Goal: Obtain resource: Download file/media

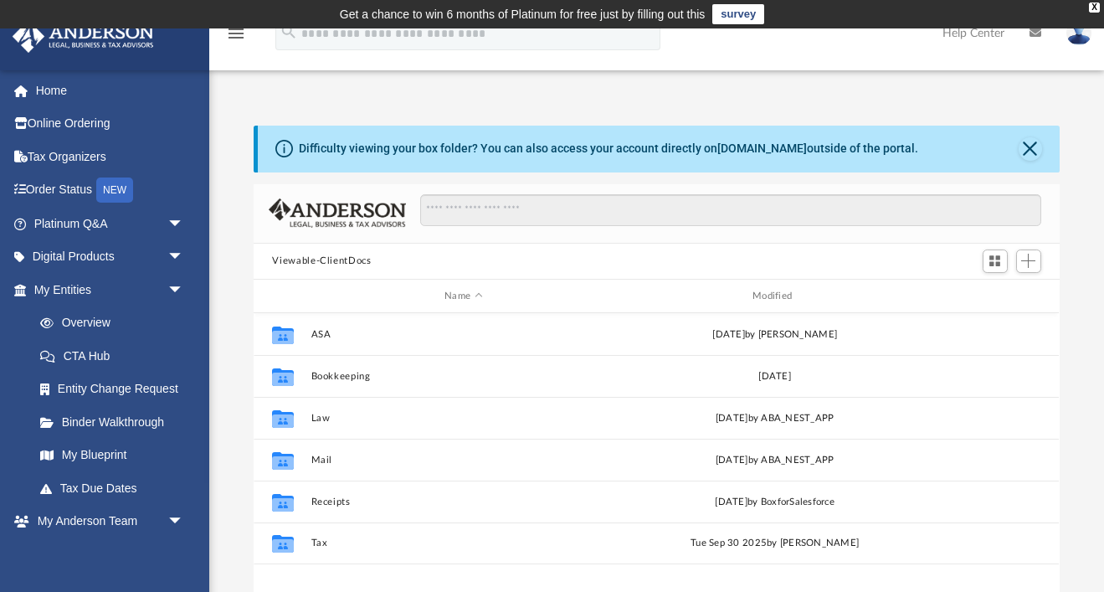
scroll to position [380, 805]
click at [57, 90] on link "Home" at bounding box center [111, 90] width 198 height 33
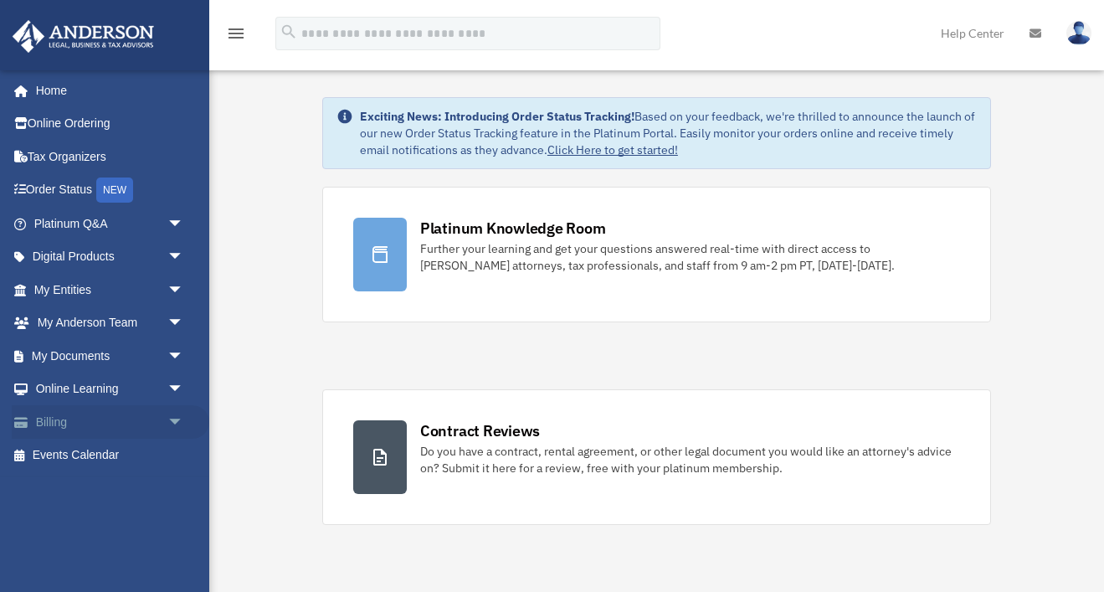
scroll to position [45, 0]
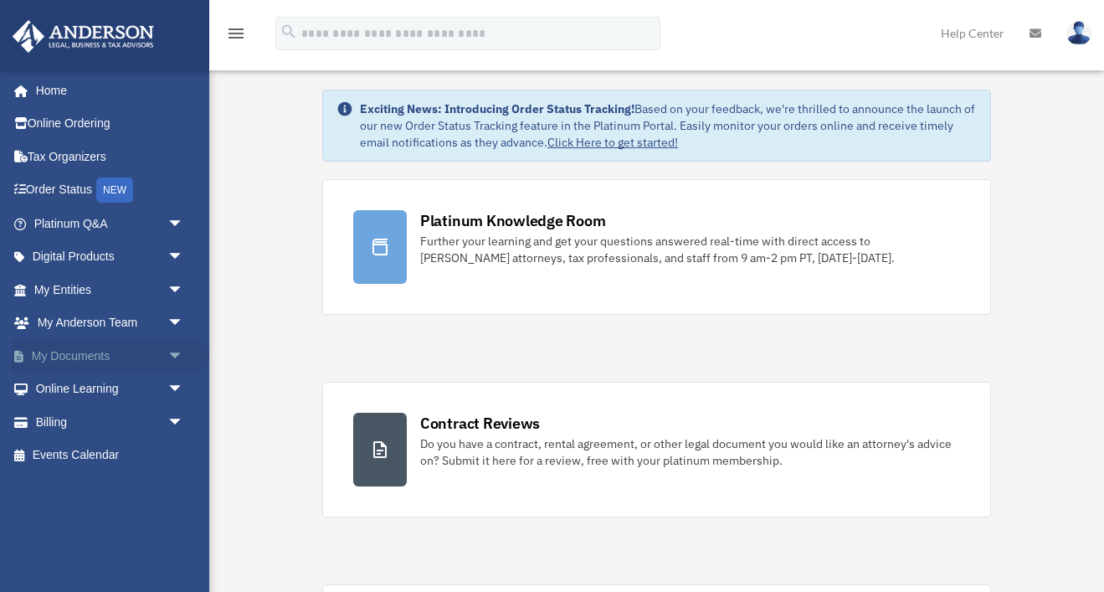
click at [174, 355] on span "arrow_drop_down" at bounding box center [183, 356] width 33 height 34
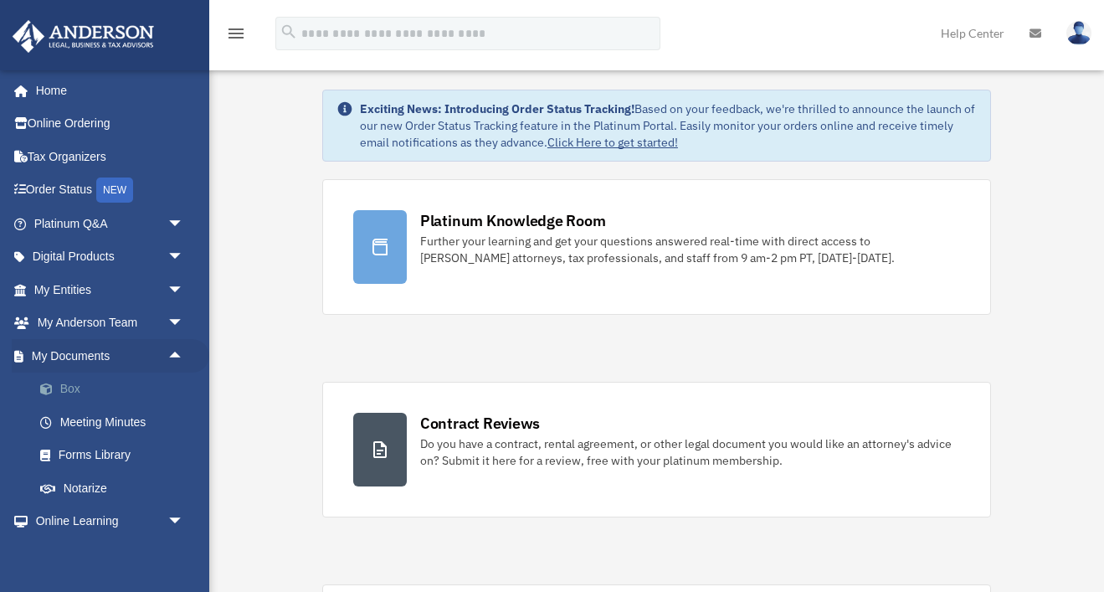
click at [65, 383] on link "Box" at bounding box center [116, 389] width 186 height 33
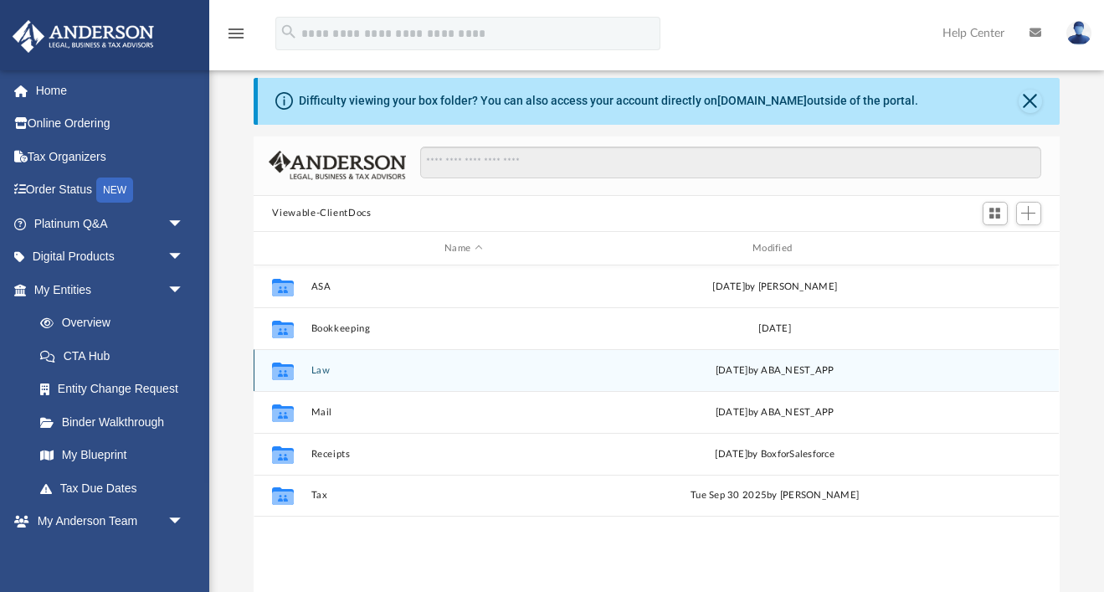
scroll to position [50, 0]
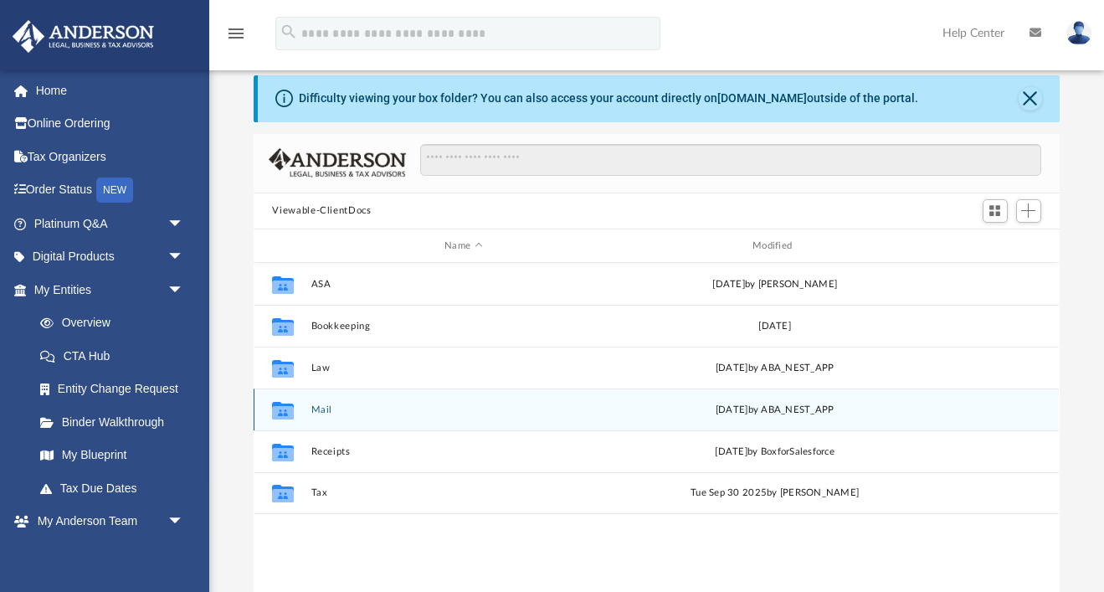
click at [327, 409] on button "Mail" at bounding box center [463, 409] width 305 height 11
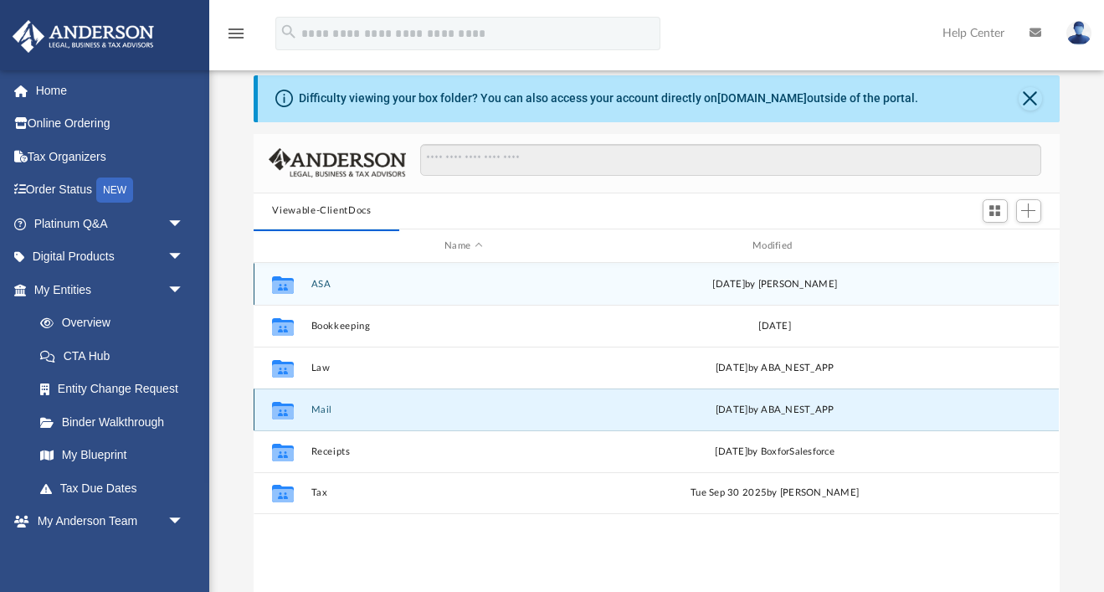
scroll to position [1, 1]
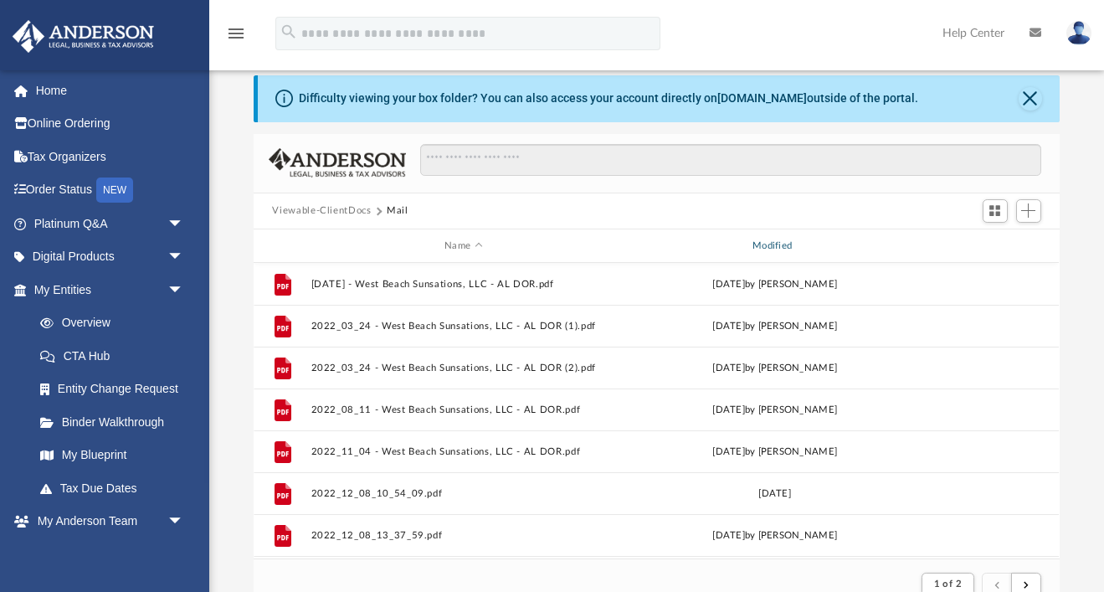
click at [769, 242] on div "Modified" at bounding box center [775, 246] width 305 height 15
click at [771, 246] on div "Modified" at bounding box center [775, 246] width 305 height 15
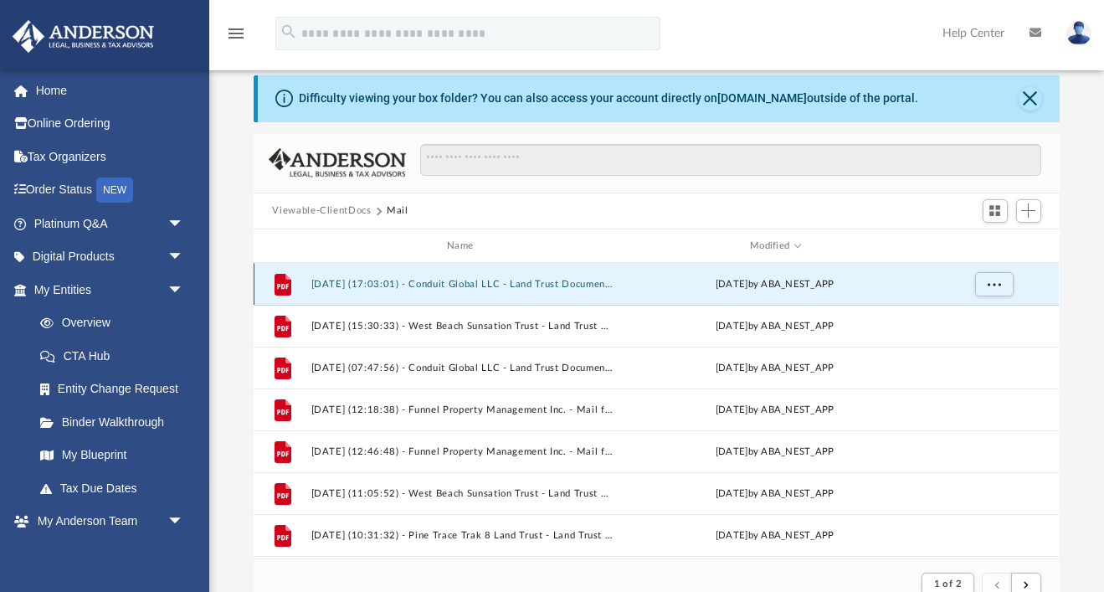
click at [512, 286] on button "2025.10.01 (17:03:01) - Conduit Global LLC - Land Trust Documents.pdf" at bounding box center [463, 284] width 305 height 11
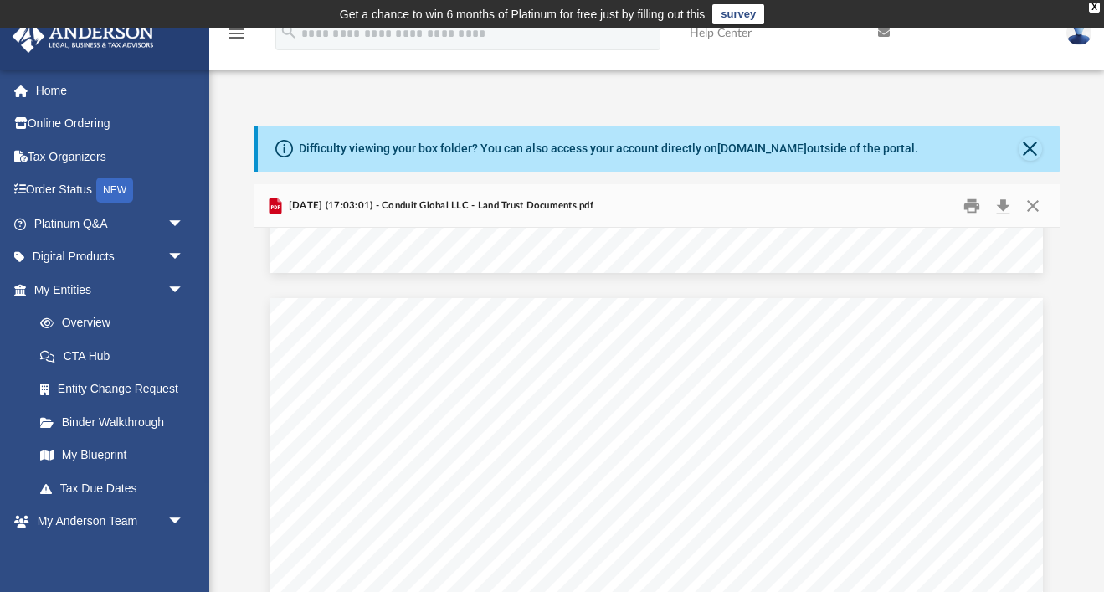
scroll to position [4006, 0]
click at [1038, 204] on button "Close" at bounding box center [1033, 206] width 30 height 26
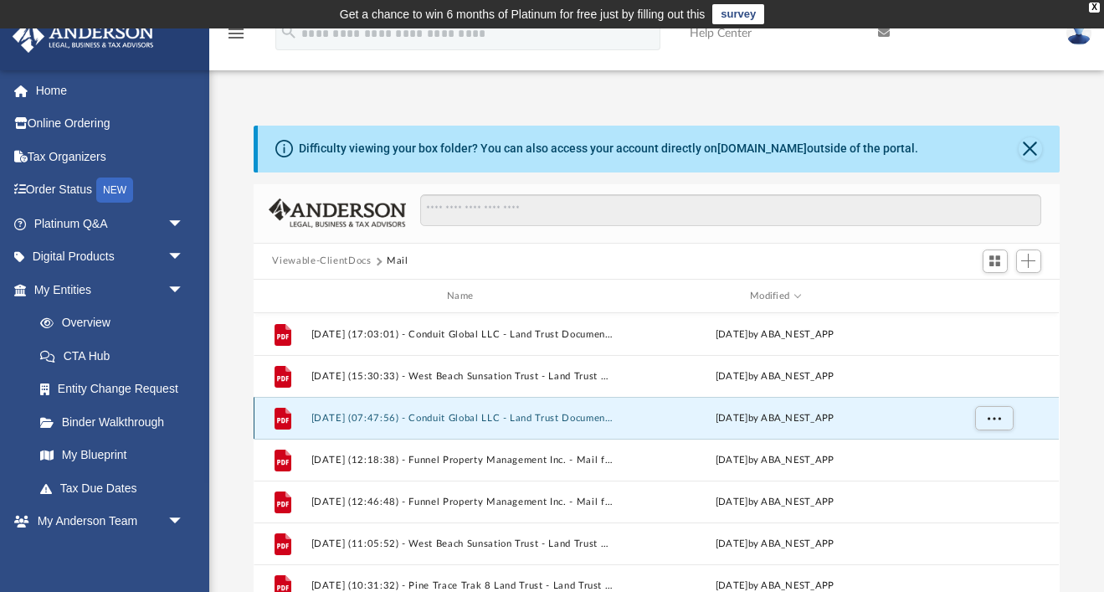
click at [509, 417] on button "2025.10.01 (07:47:56) - Conduit Global LLC - Land Trust Documents.pdf" at bounding box center [463, 418] width 305 height 11
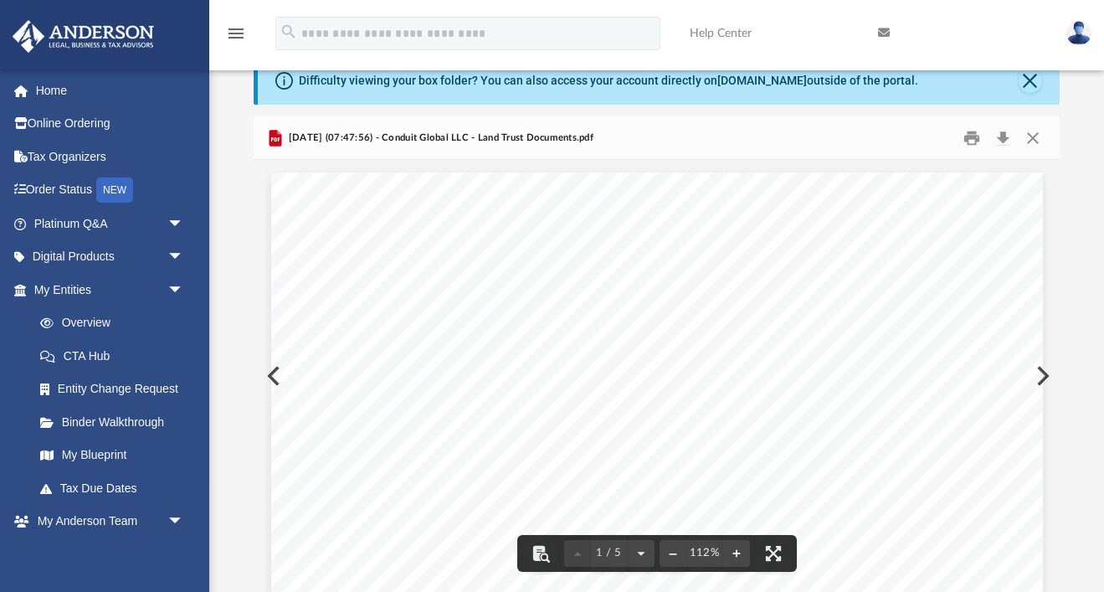
scroll to position [0, 0]
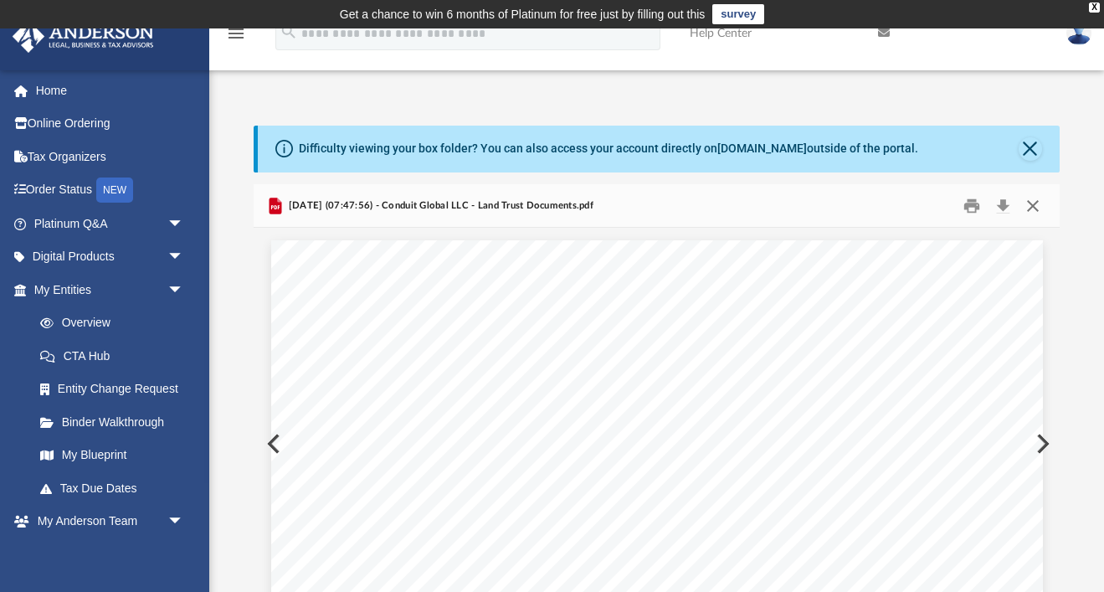
click at [1035, 208] on button "Close" at bounding box center [1033, 206] width 30 height 26
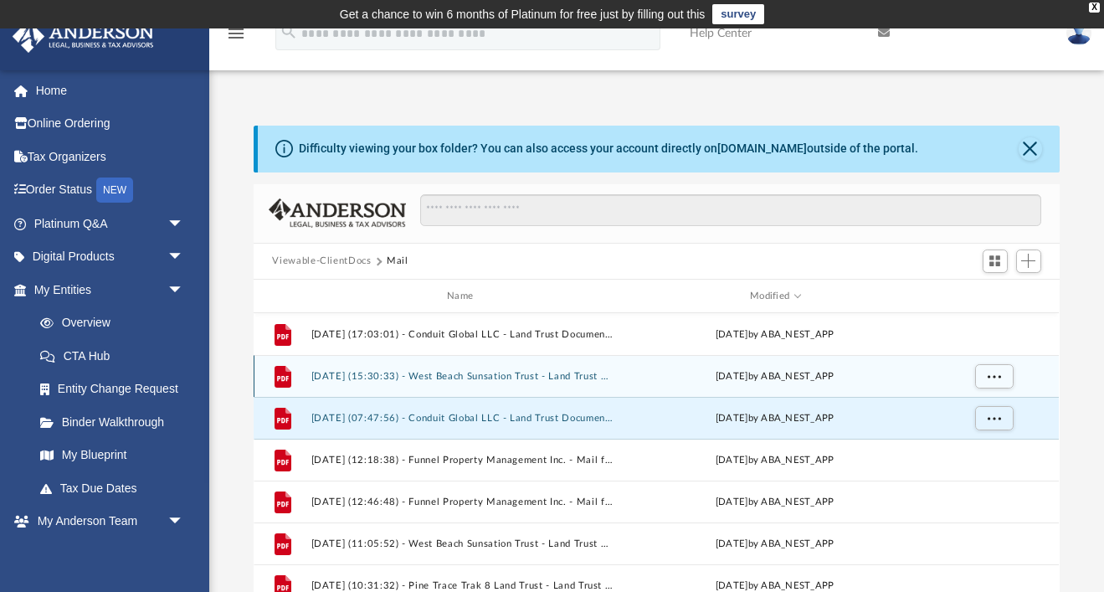
click at [540, 375] on button "2025.10.01 (15:30:33) - West Beach Sunsation Trust - Land Trust Documents.pdf" at bounding box center [463, 376] width 305 height 11
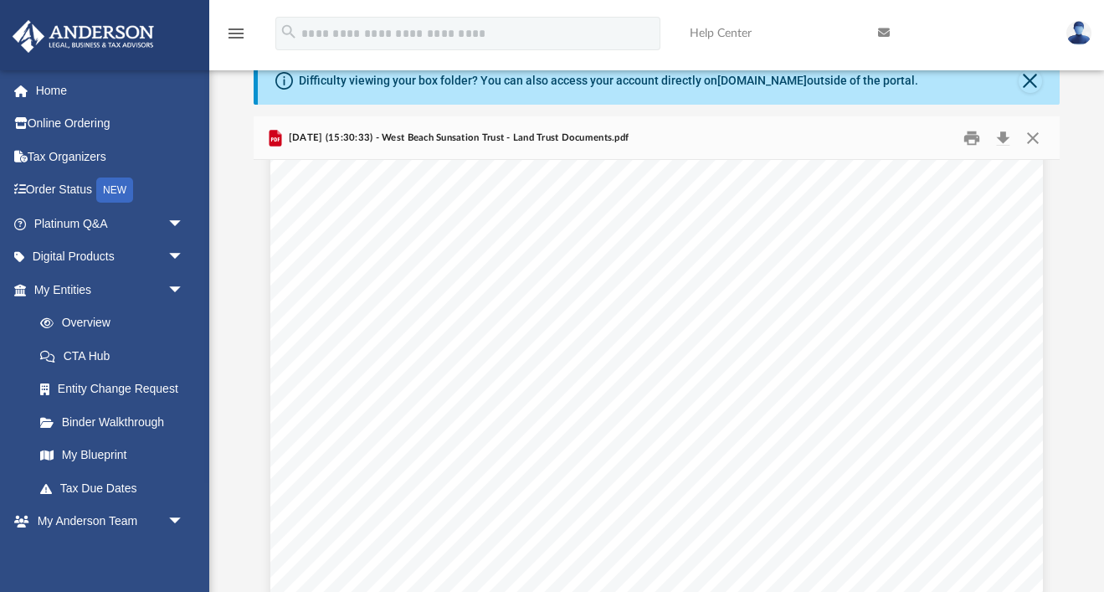
scroll to position [1584, 0]
